Goal: Task Accomplishment & Management: Manage account settings

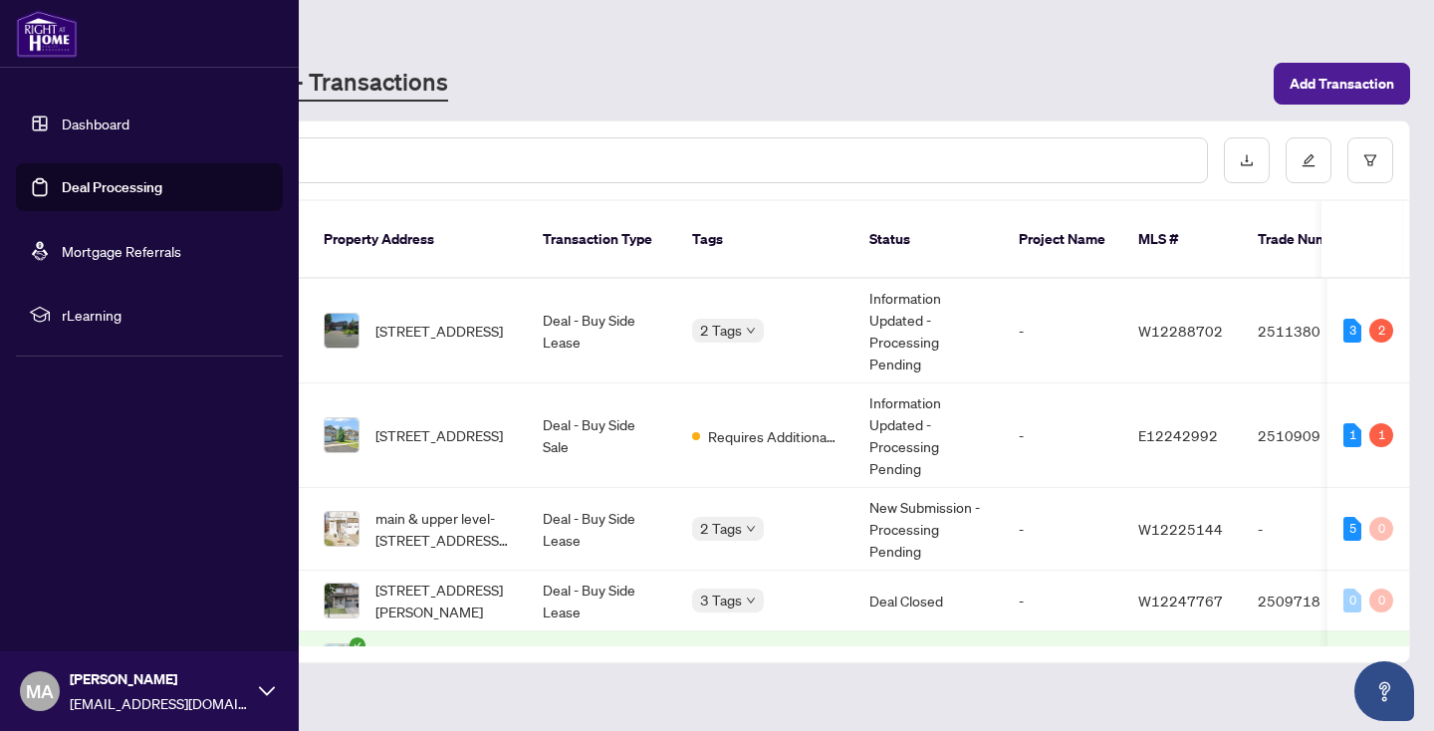
scroll to position [52, 0]
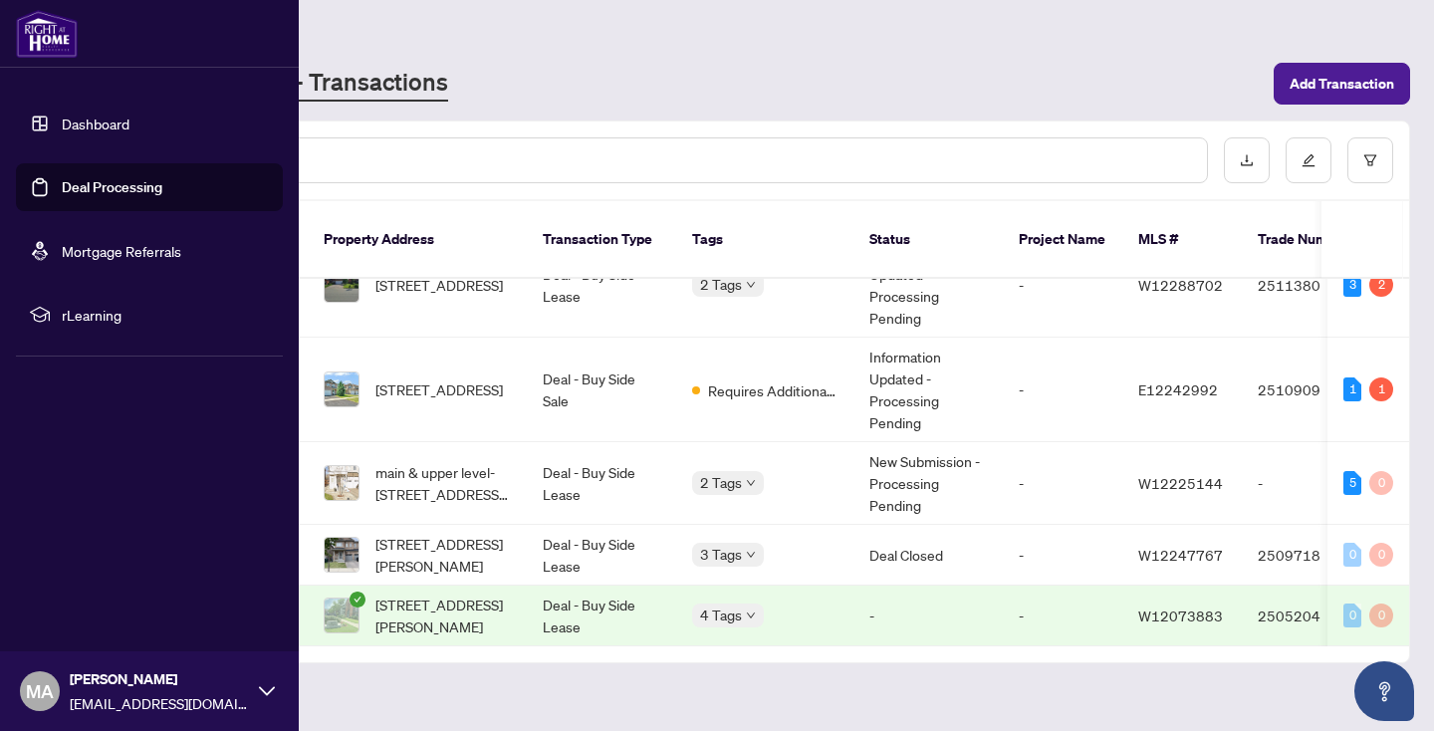
click at [108, 196] on link "Deal Processing" at bounding box center [112, 187] width 101 height 18
click at [111, 128] on link "Dashboard" at bounding box center [96, 124] width 68 height 18
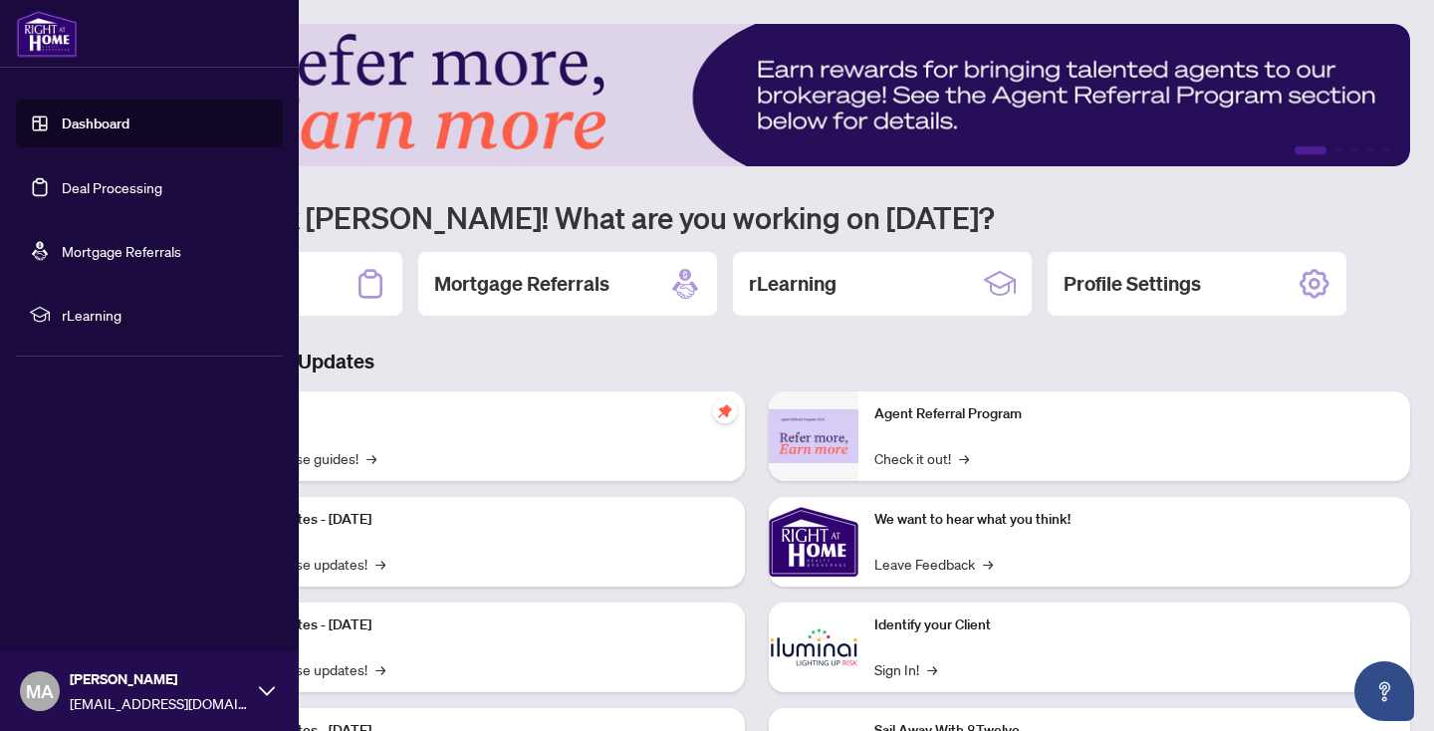
click at [84, 196] on link "Deal Processing" at bounding box center [112, 187] width 101 height 18
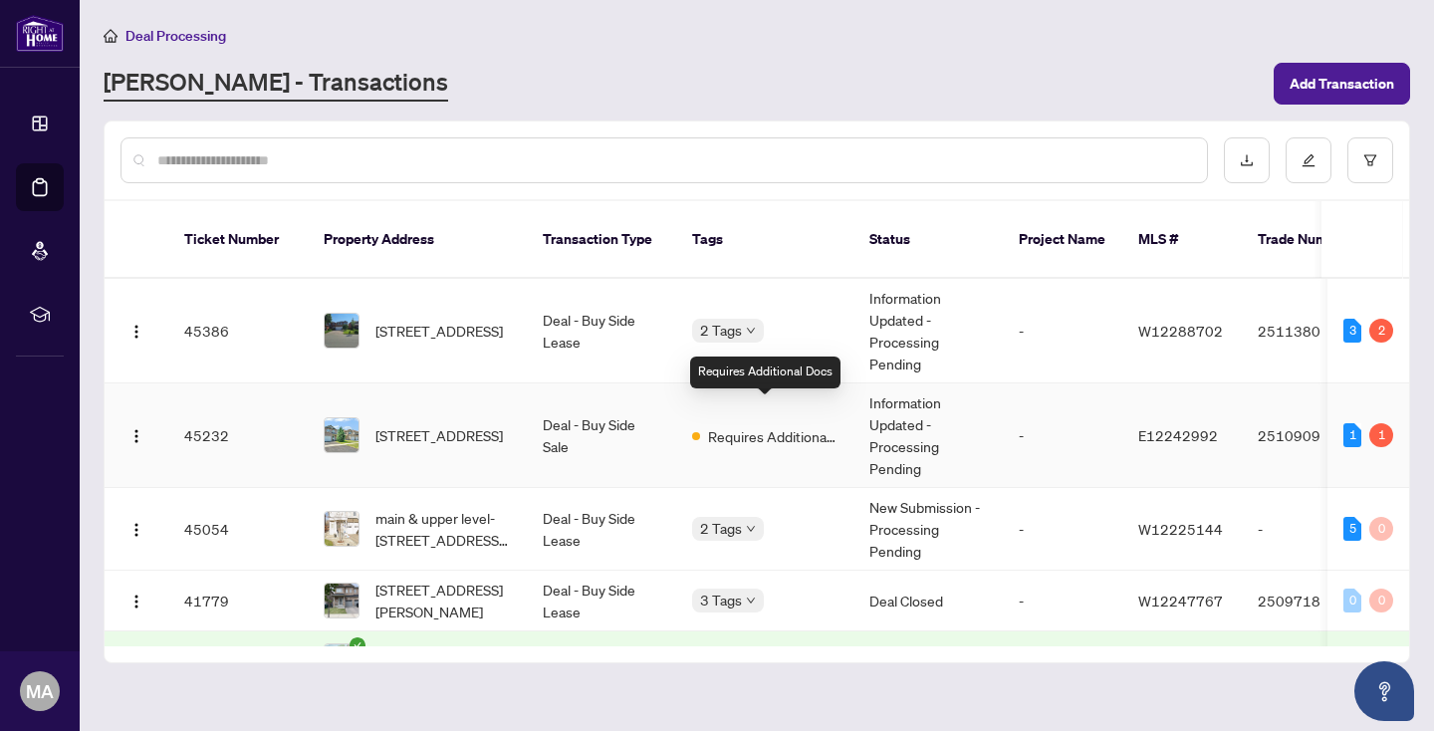
click at [734, 425] on span "Requires Additional Docs" at bounding box center [772, 436] width 129 height 22
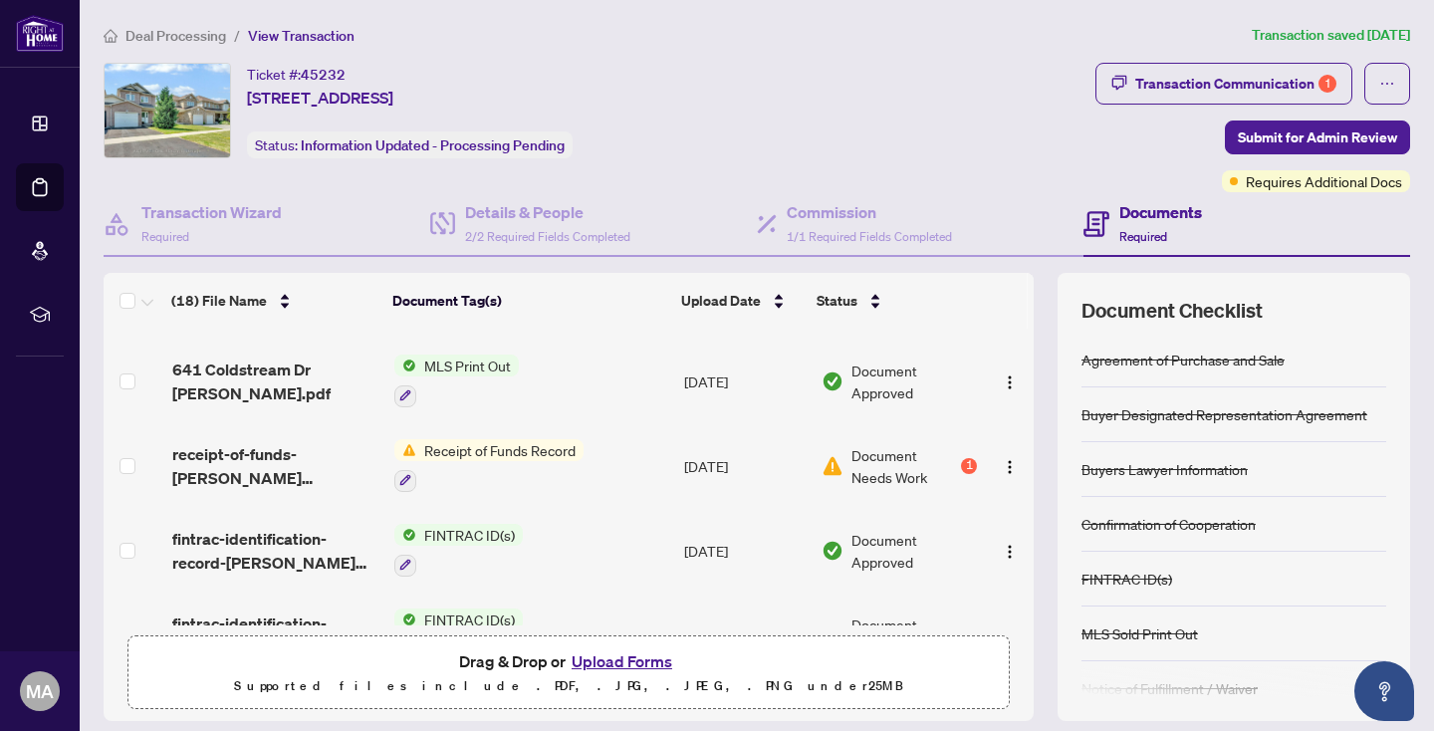
scroll to position [607, 0]
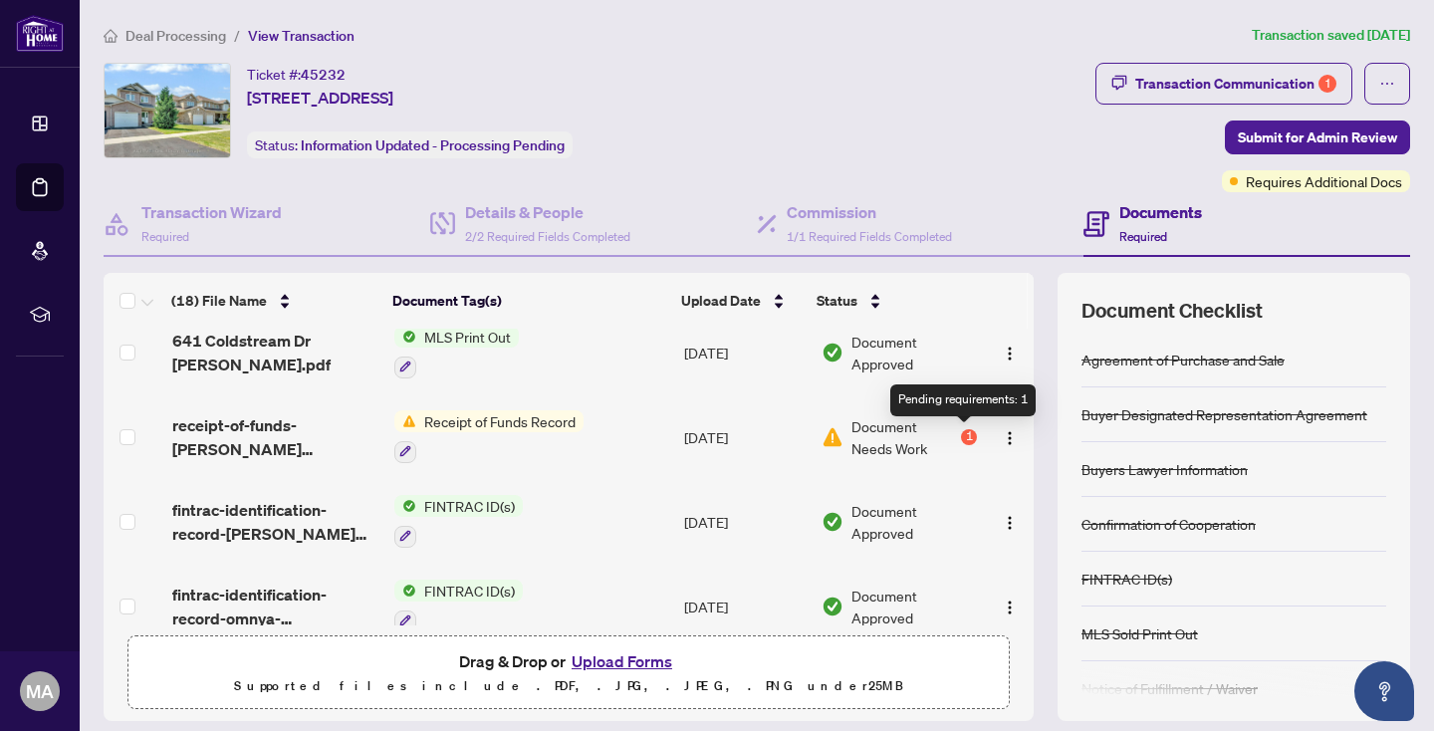
click at [961, 437] on div "1" at bounding box center [969, 437] width 16 height 16
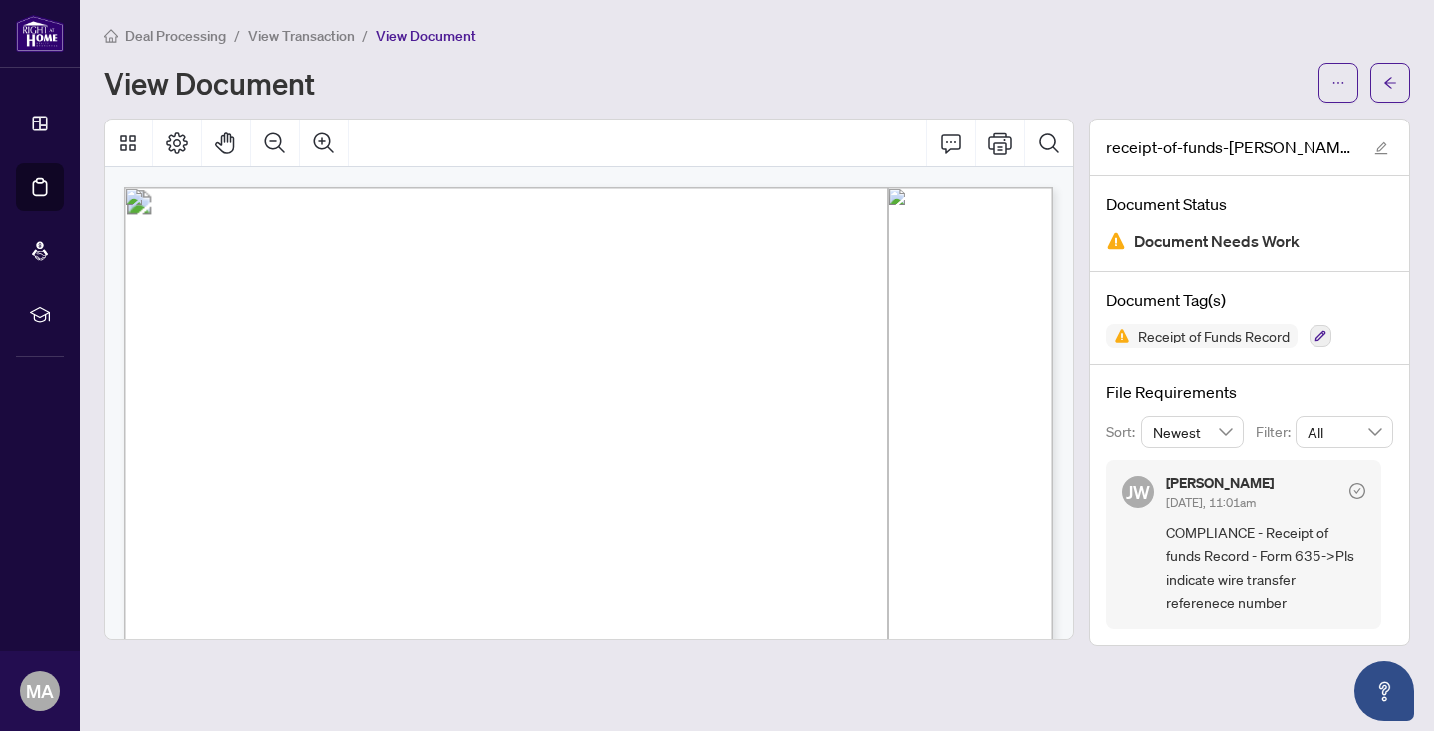
click at [176, 28] on span "Deal Processing" at bounding box center [175, 36] width 101 height 18
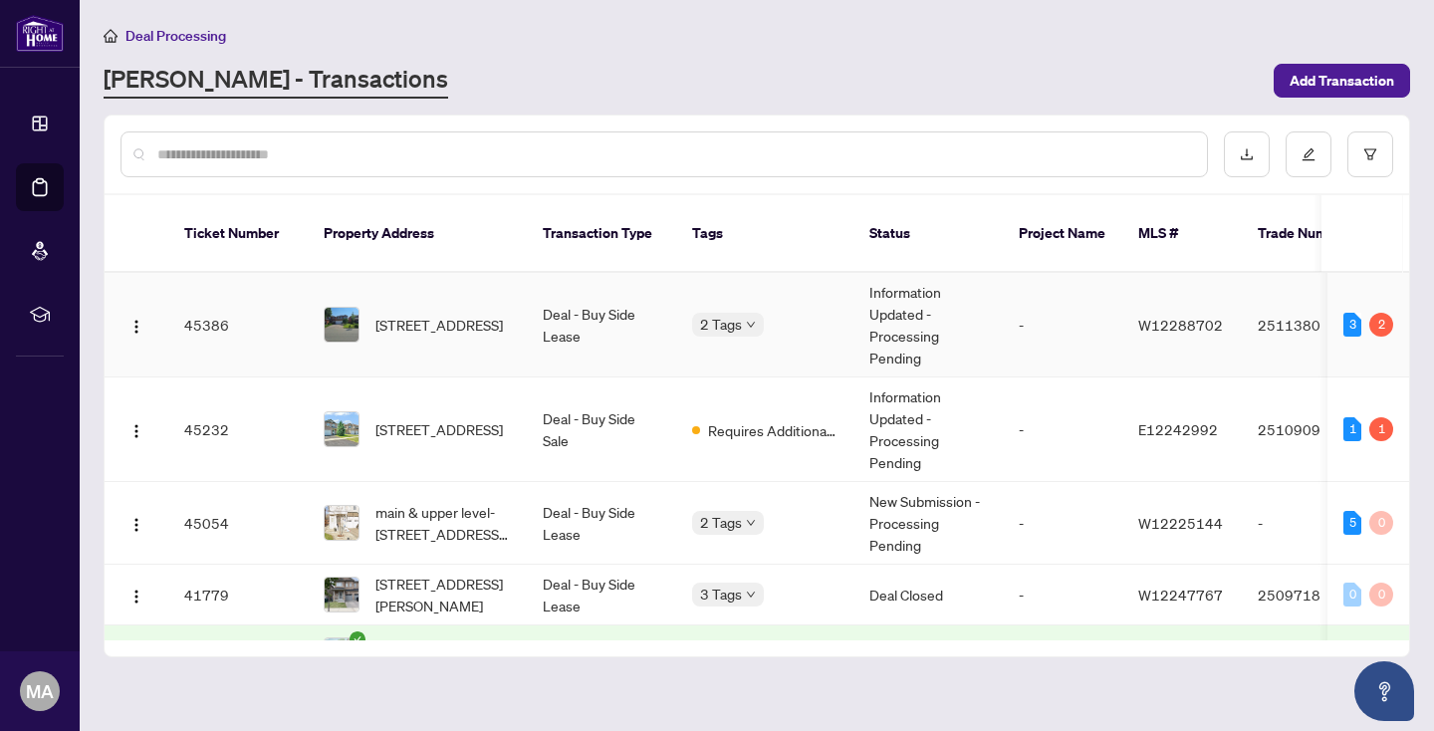
click at [417, 314] on span "[STREET_ADDRESS]" at bounding box center [438, 325] width 127 height 22
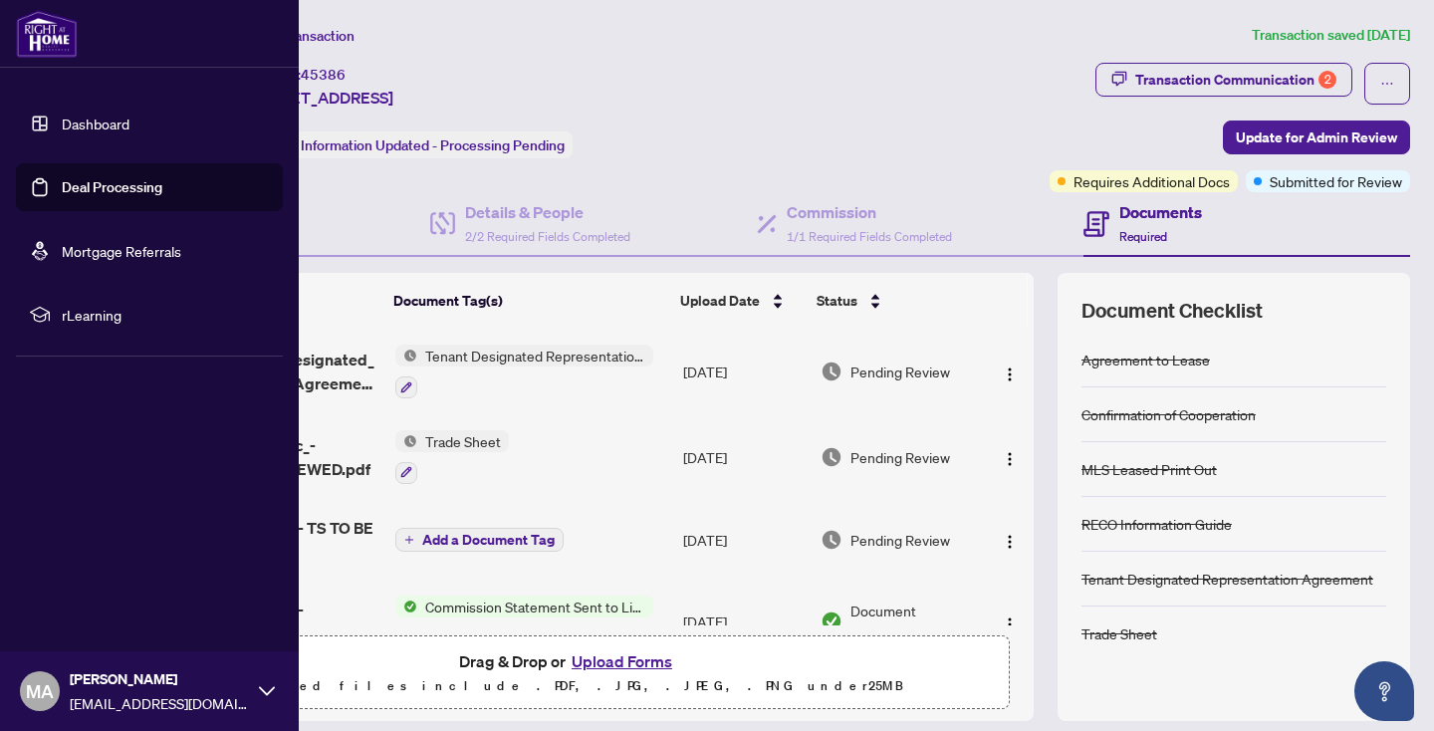
click at [116, 192] on link "Deal Processing" at bounding box center [112, 187] width 101 height 18
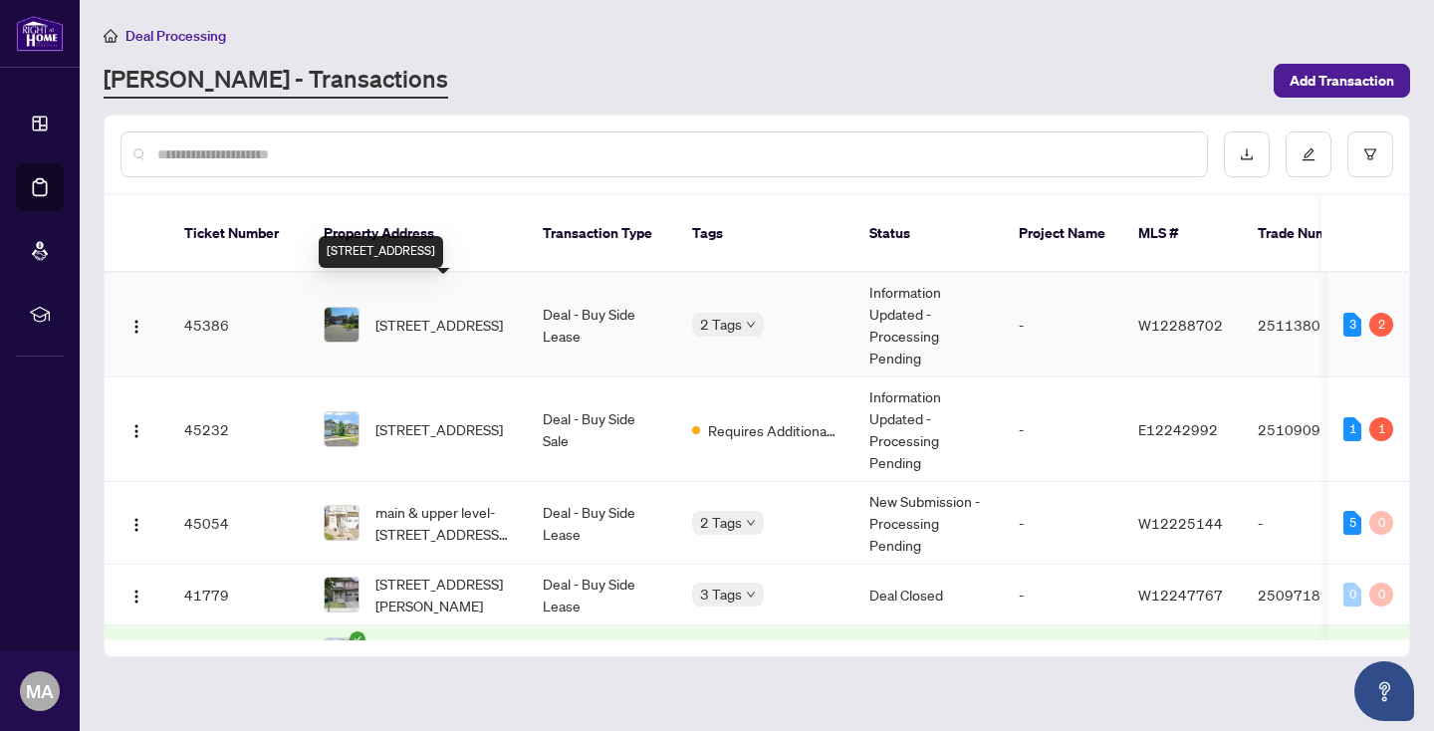
click at [439, 314] on span "[STREET_ADDRESS]" at bounding box center [438, 325] width 127 height 22
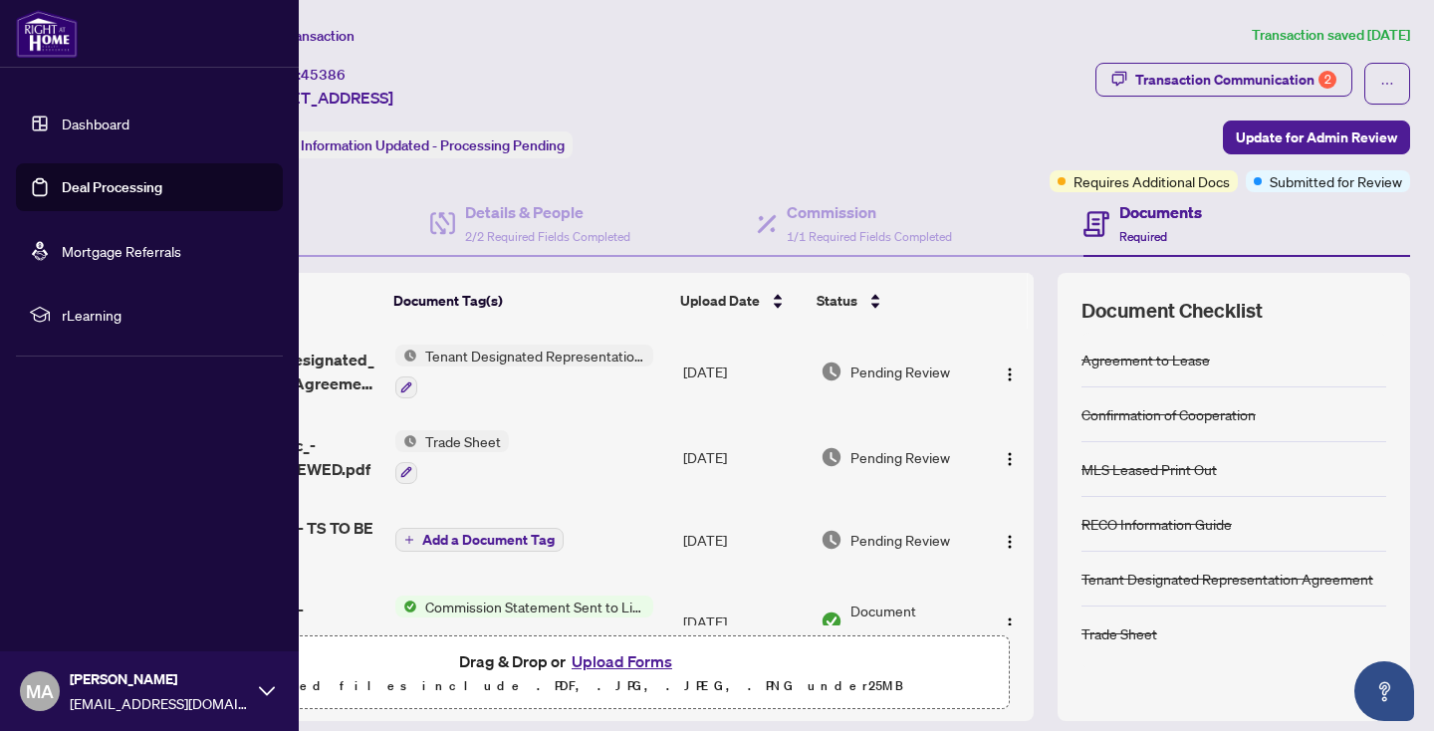
click at [116, 131] on link "Dashboard" at bounding box center [96, 124] width 68 height 18
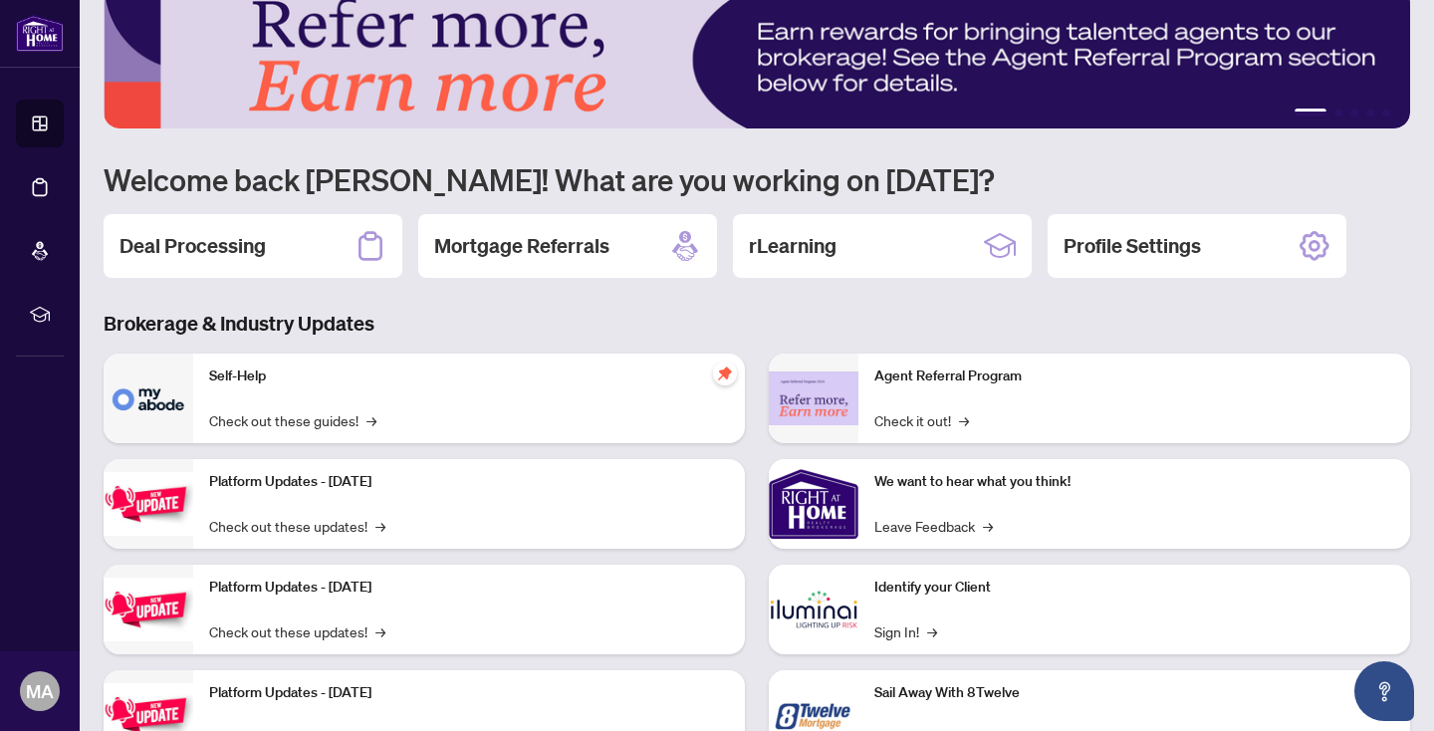
scroll to position [59, 0]
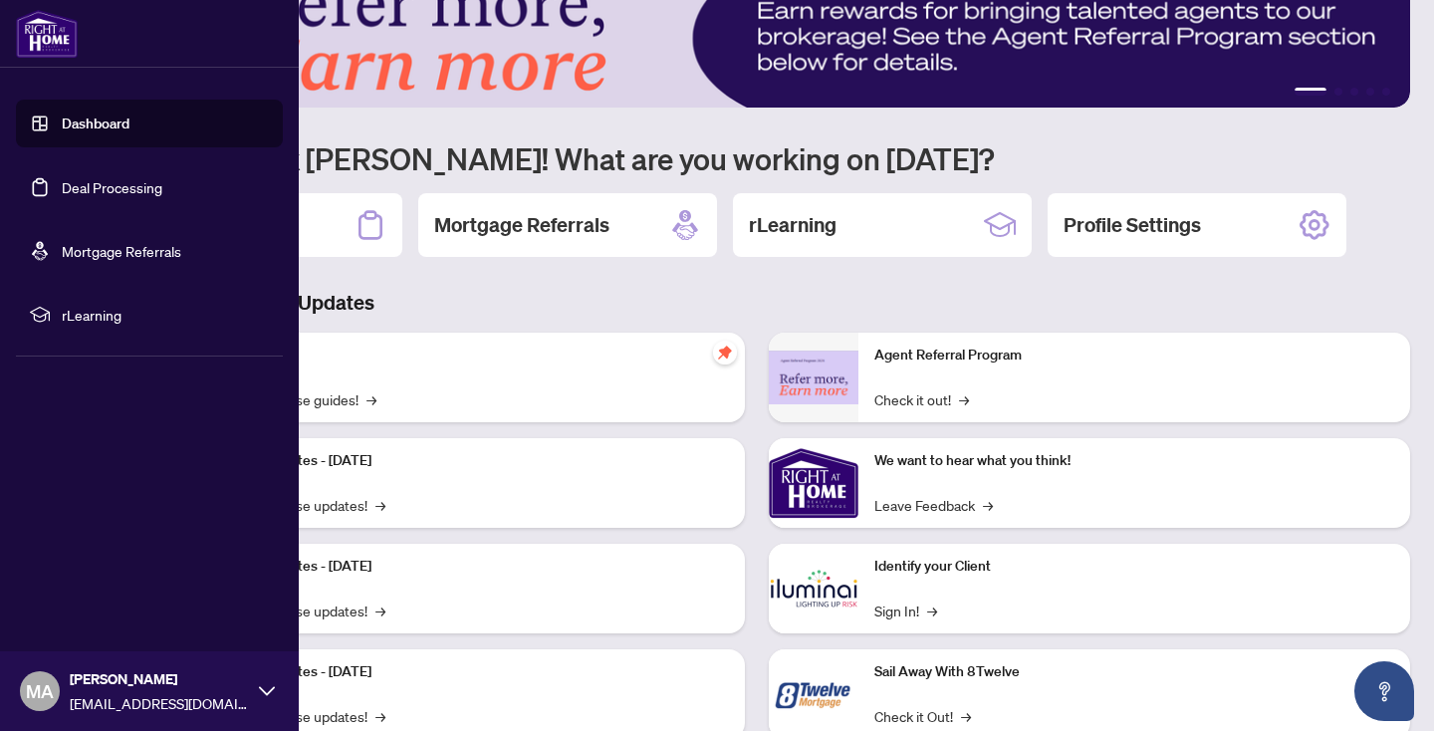
click at [62, 183] on link "Deal Processing" at bounding box center [112, 187] width 101 height 18
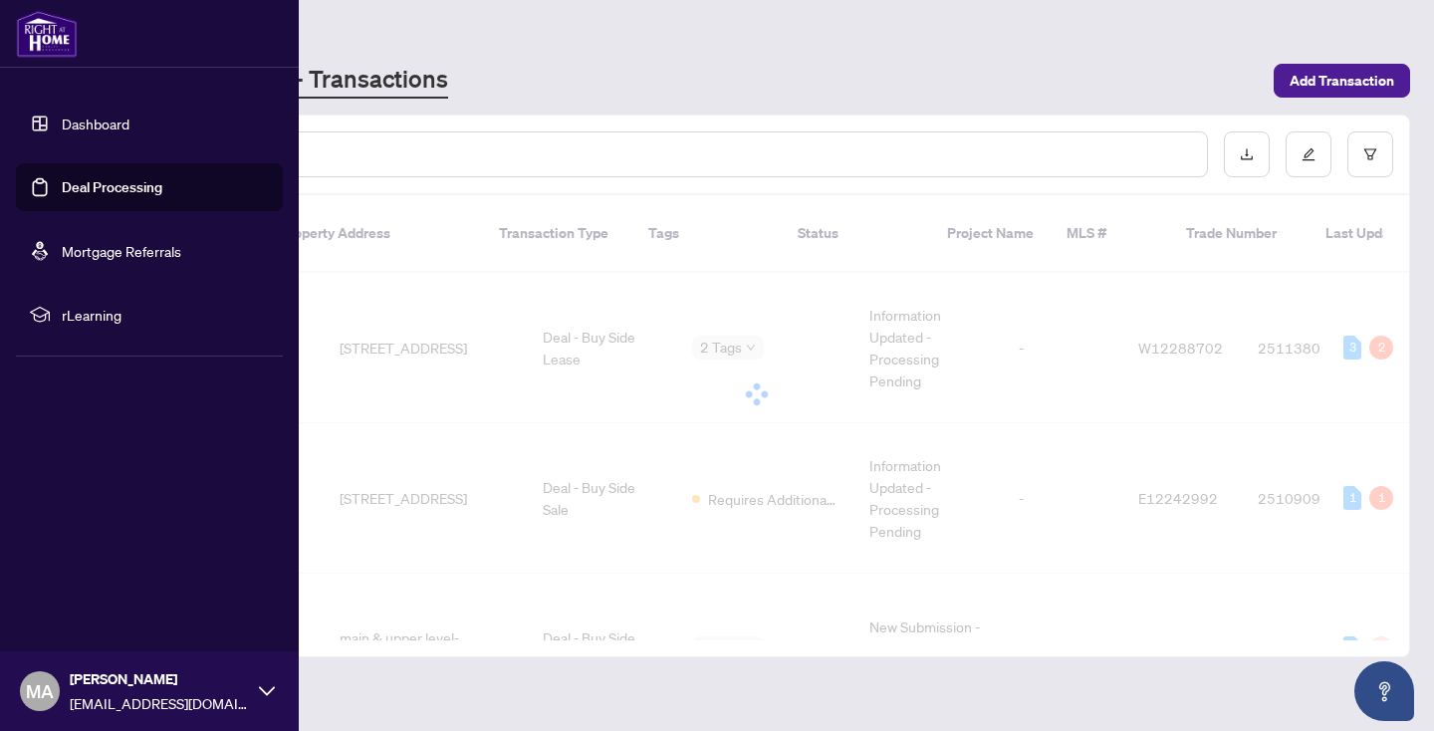
click at [122, 187] on link "Deal Processing" at bounding box center [112, 187] width 101 height 18
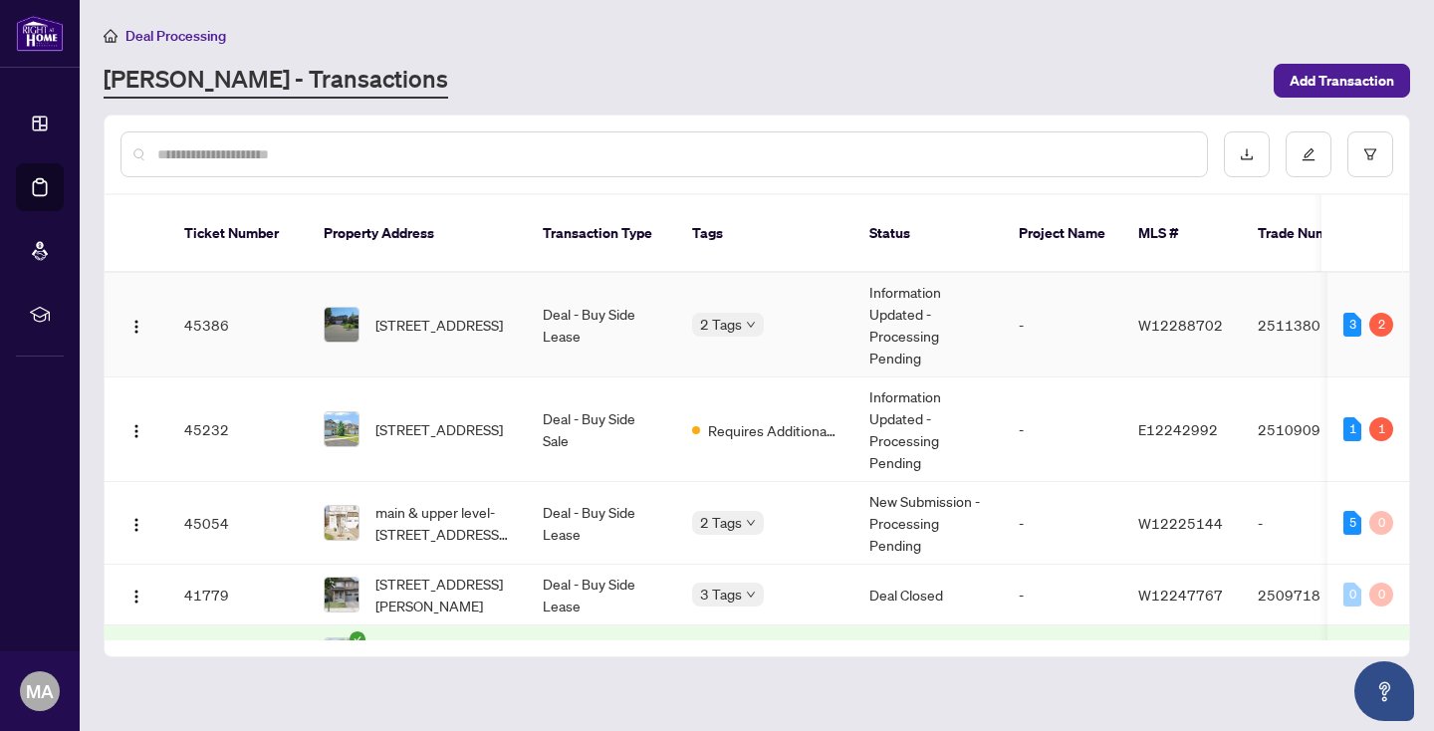
click at [576, 319] on td "Deal - Buy Side Lease" at bounding box center [601, 325] width 149 height 105
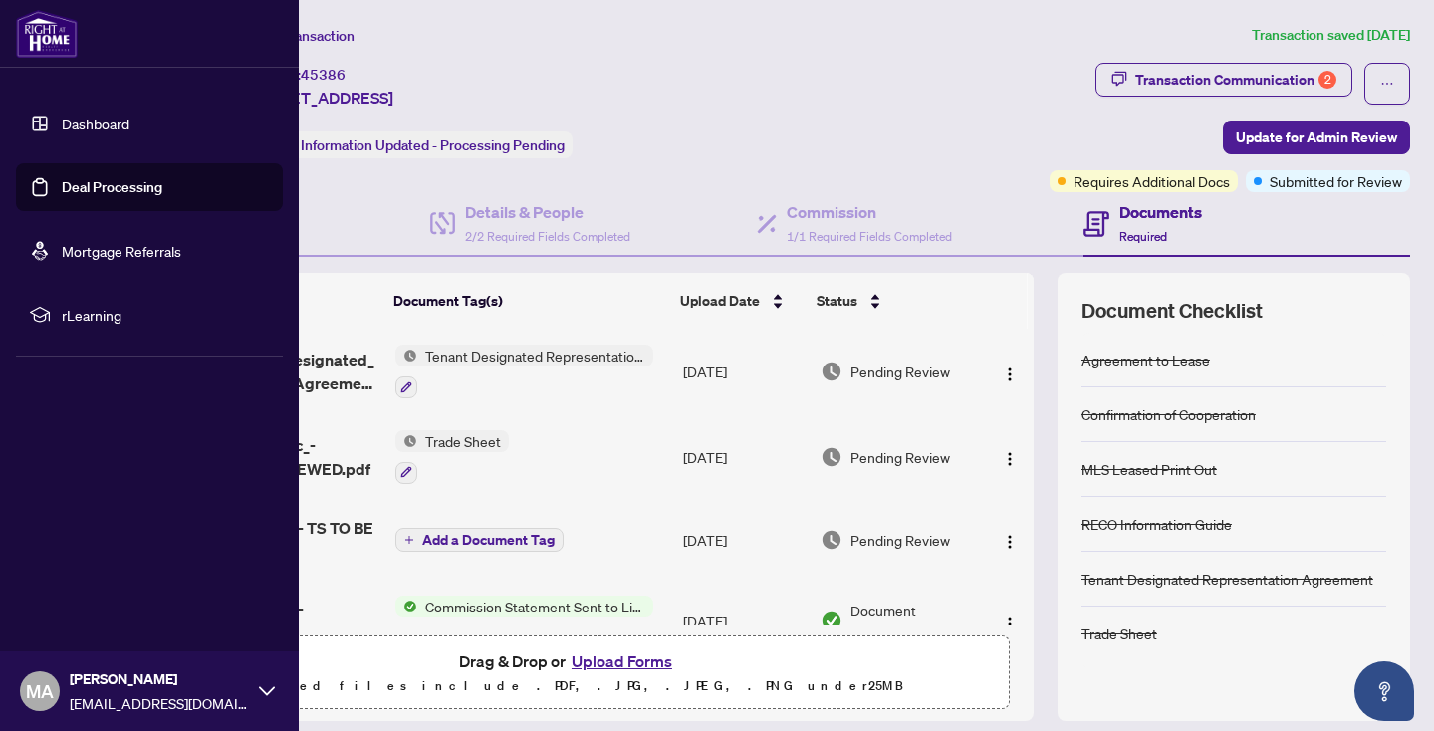
click at [79, 191] on link "Deal Processing" at bounding box center [112, 187] width 101 height 18
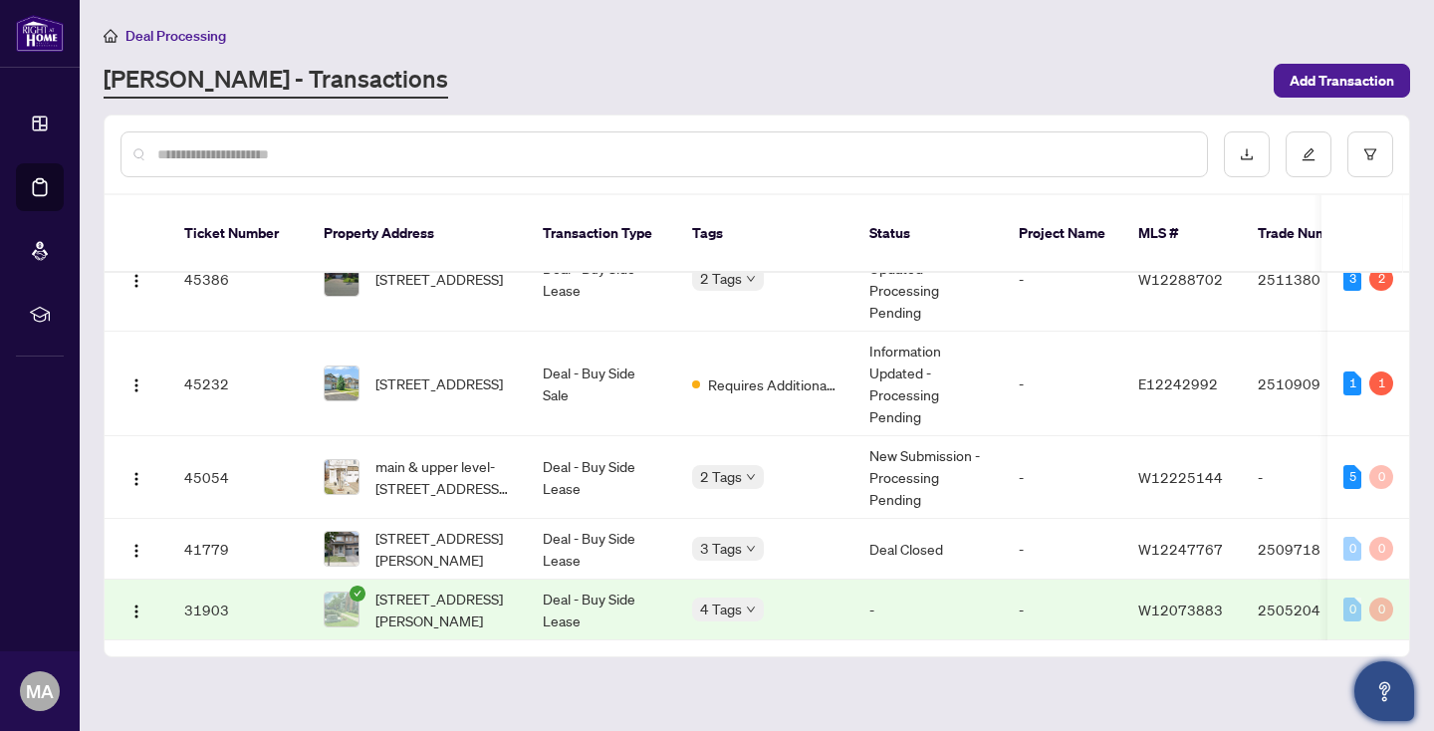
click at [1374, 694] on icon "Open asap" at bounding box center [1384, 691] width 25 height 25
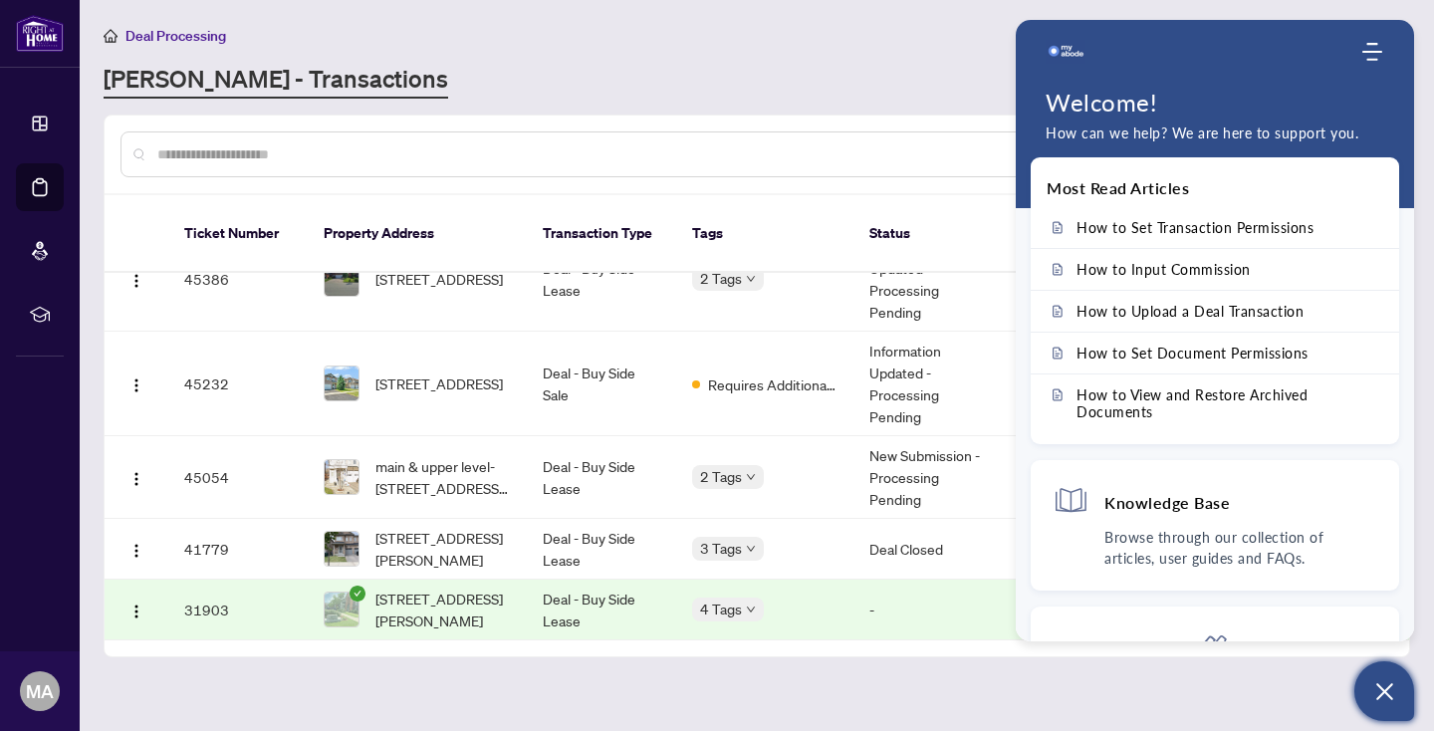
click at [1292, 689] on main "Deal Processing RAHR - Transactions Add Transaction Ticket Number Property Addr…" at bounding box center [757, 365] width 1354 height 731
click at [1383, 686] on icon "Open asap" at bounding box center [1384, 691] width 25 height 25
